Goal: Information Seeking & Learning: Learn about a topic

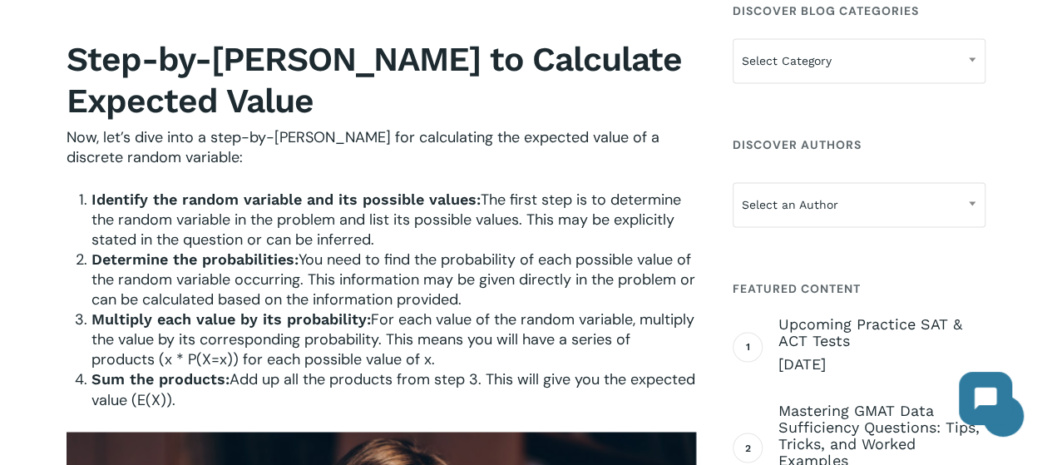
scroll to position [1185, 0]
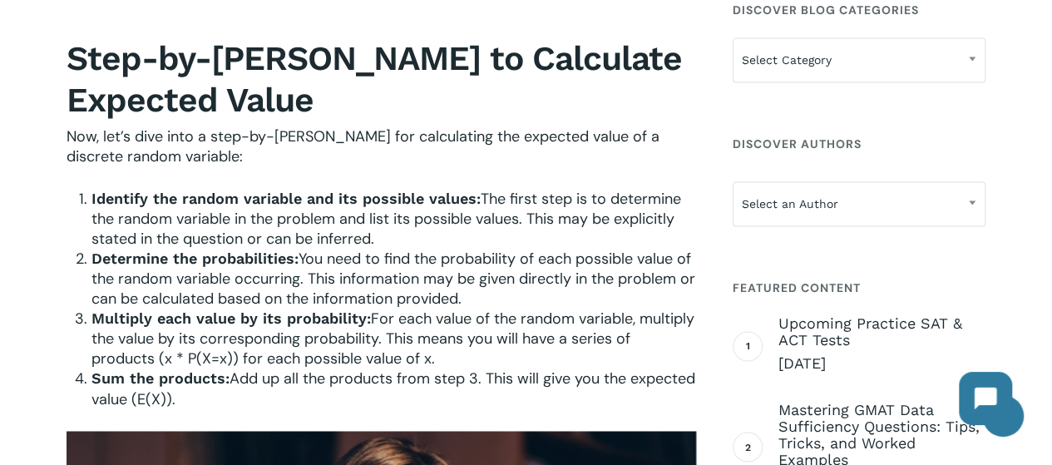
click at [444, 194] on strong "Identify the random variable and its possible values:" at bounding box center [286, 198] width 389 height 17
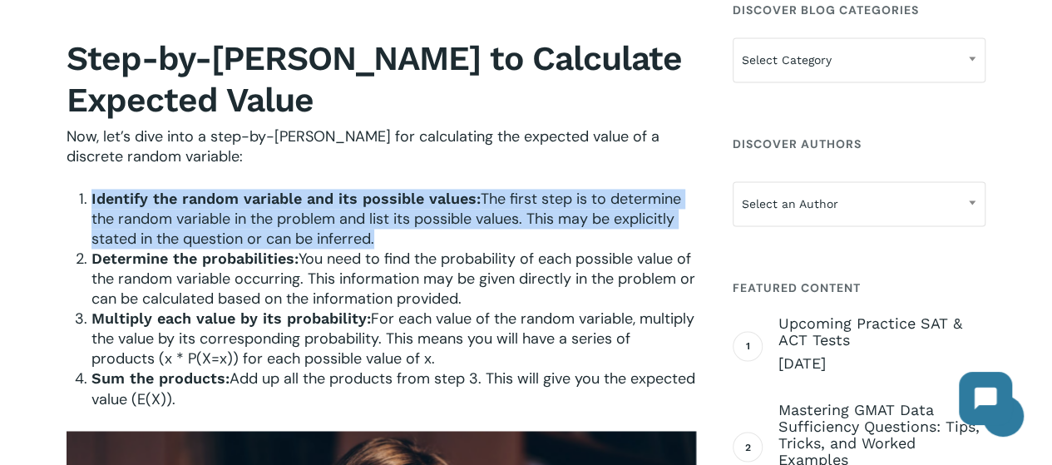
click at [444, 194] on strong "Identify the random variable and its possible values:" at bounding box center [286, 198] width 389 height 17
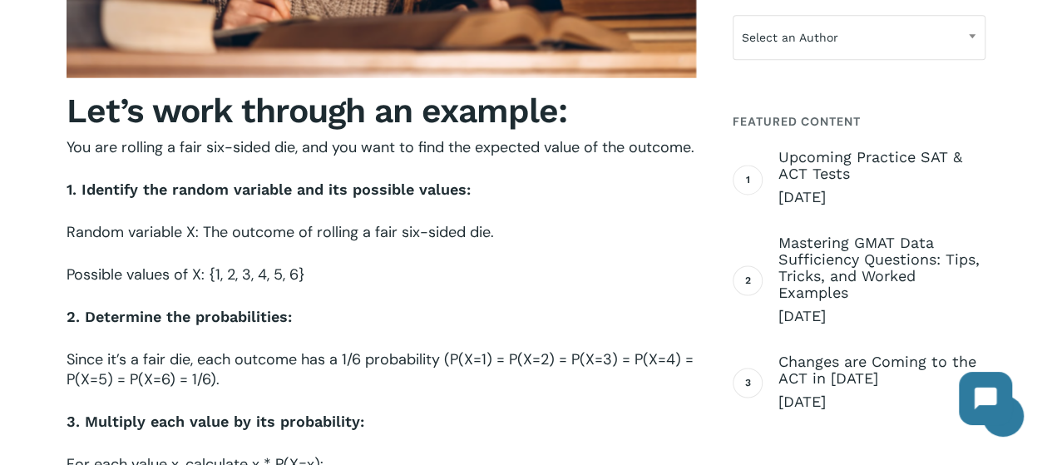
scroll to position [1979, 0]
click at [464, 270] on p "Possible values of X: {1, 2, 3, 4, 5, 6}" at bounding box center [382, 286] width 630 height 42
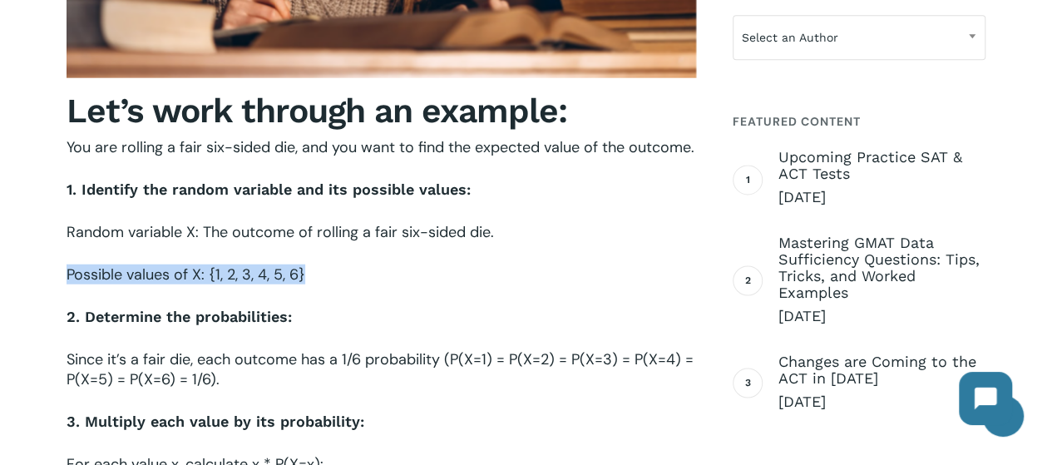
click at [464, 270] on p "Possible values of X: {1, 2, 3, 4, 5, 6}" at bounding box center [382, 286] width 630 height 42
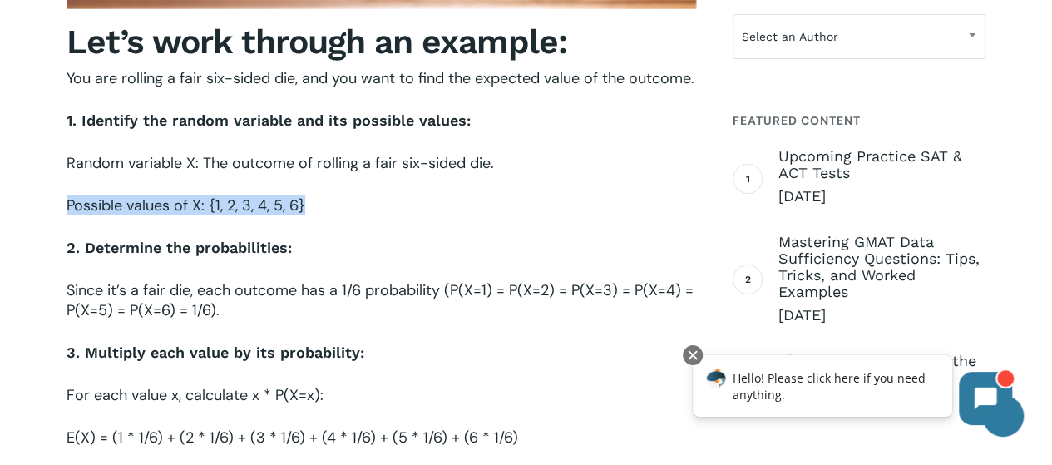
scroll to position [2046, 0]
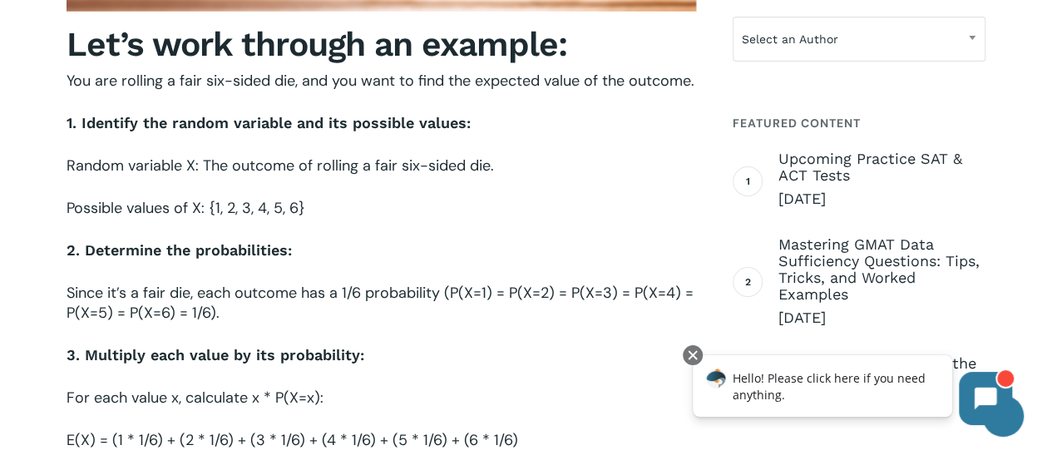
click at [463, 275] on p "2. Determine the probabilities:" at bounding box center [382, 261] width 630 height 42
click at [460, 294] on span "Since it’s a fair die, each outcome has a 1/6 probability (P(X=1) = P(X=2) = P(…" at bounding box center [380, 303] width 627 height 40
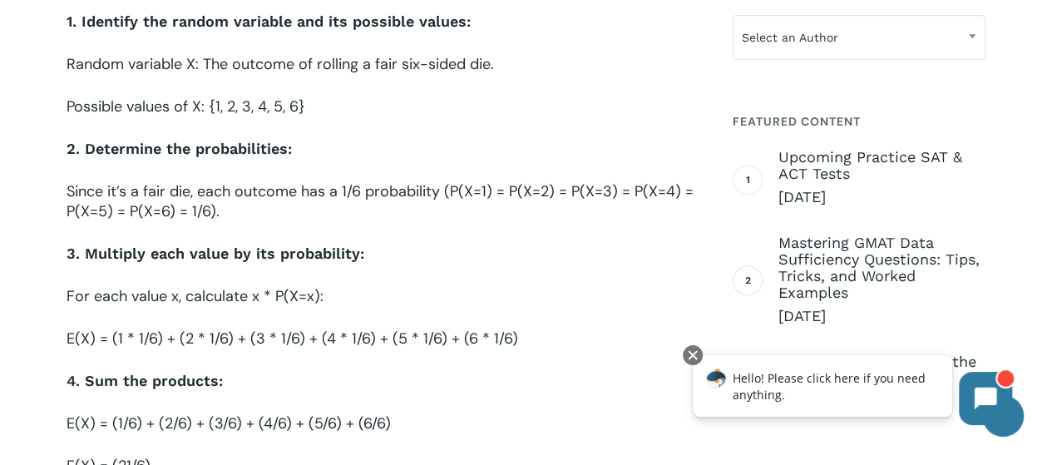
scroll to position [2160, 0]
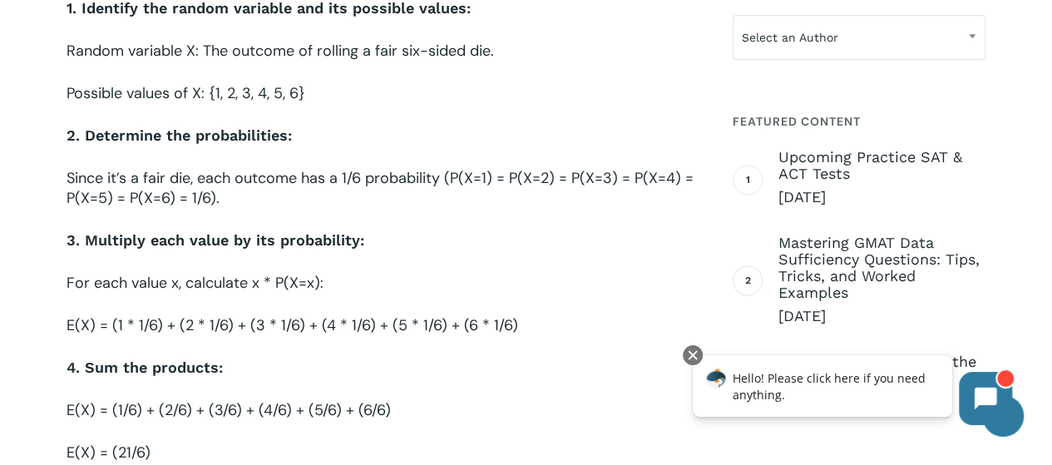
click at [459, 296] on p "For each value x, calculate x * P(X=x):" at bounding box center [382, 294] width 630 height 42
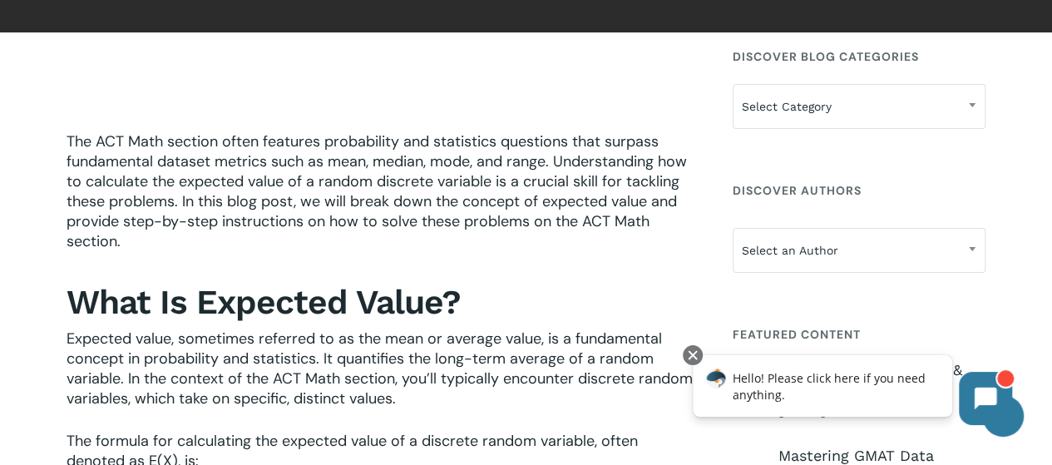
scroll to position [156, 0]
